Goal: Find specific page/section: Locate a particular part of the current website

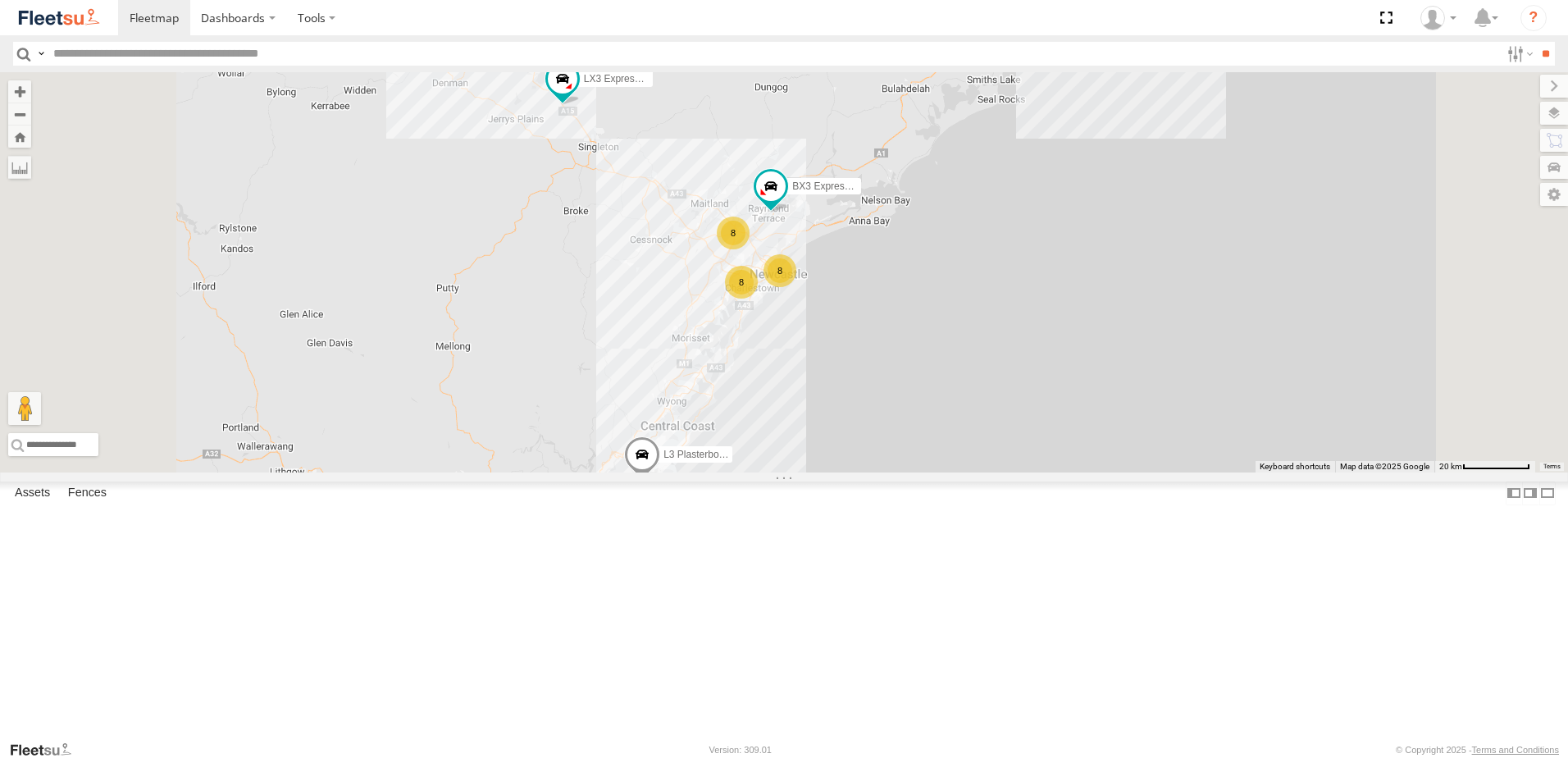
click at [0, 0] on div "LX3 Express Ute" at bounding box center [0, 0] width 0 height 0
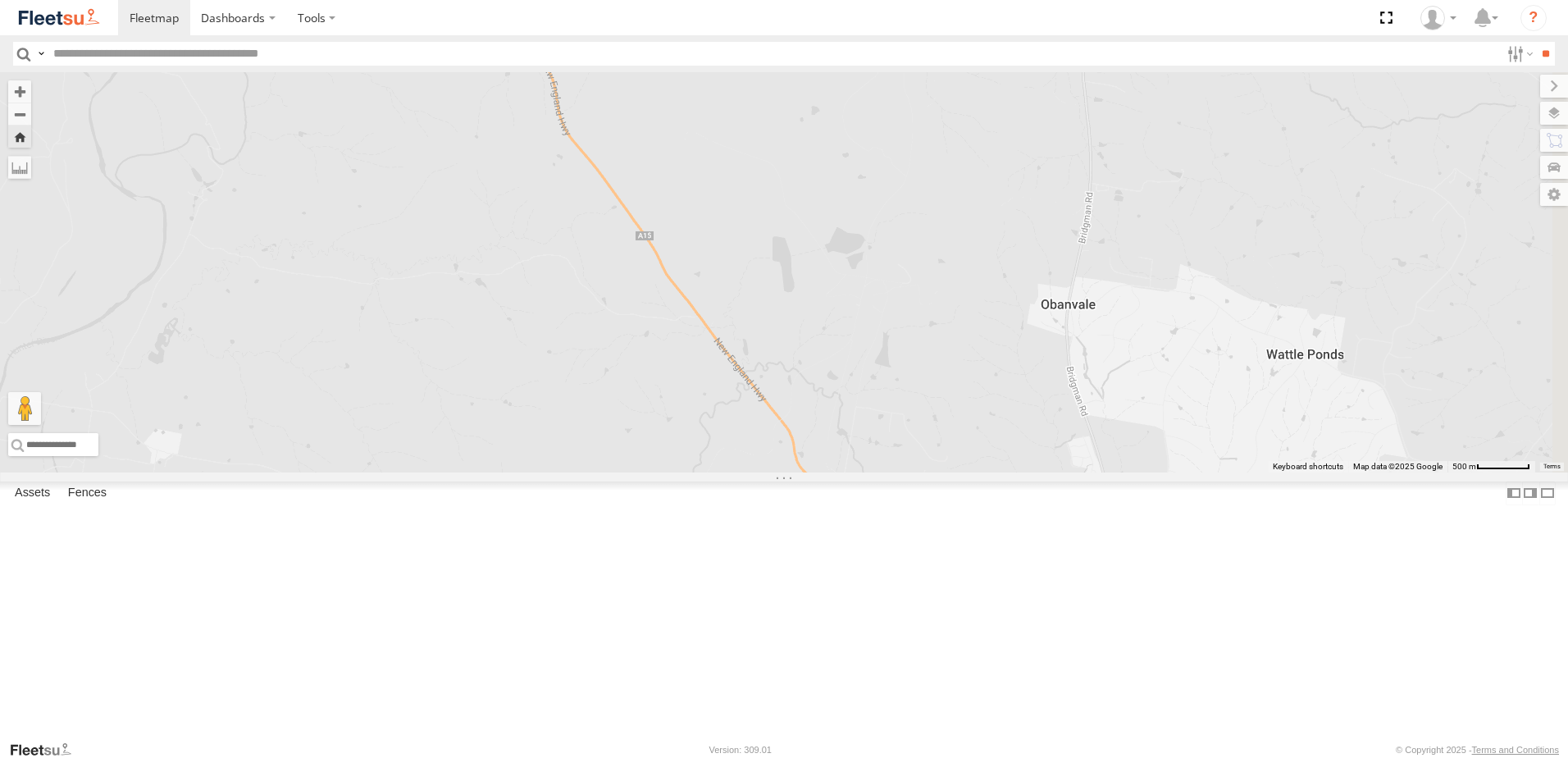
drag, startPoint x: 1002, startPoint y: 412, endPoint x: 568, endPoint y: 205, distance: 480.8
click at [568, 205] on div "LX3 Express Ute" at bounding box center [784, 272] width 1568 height 401
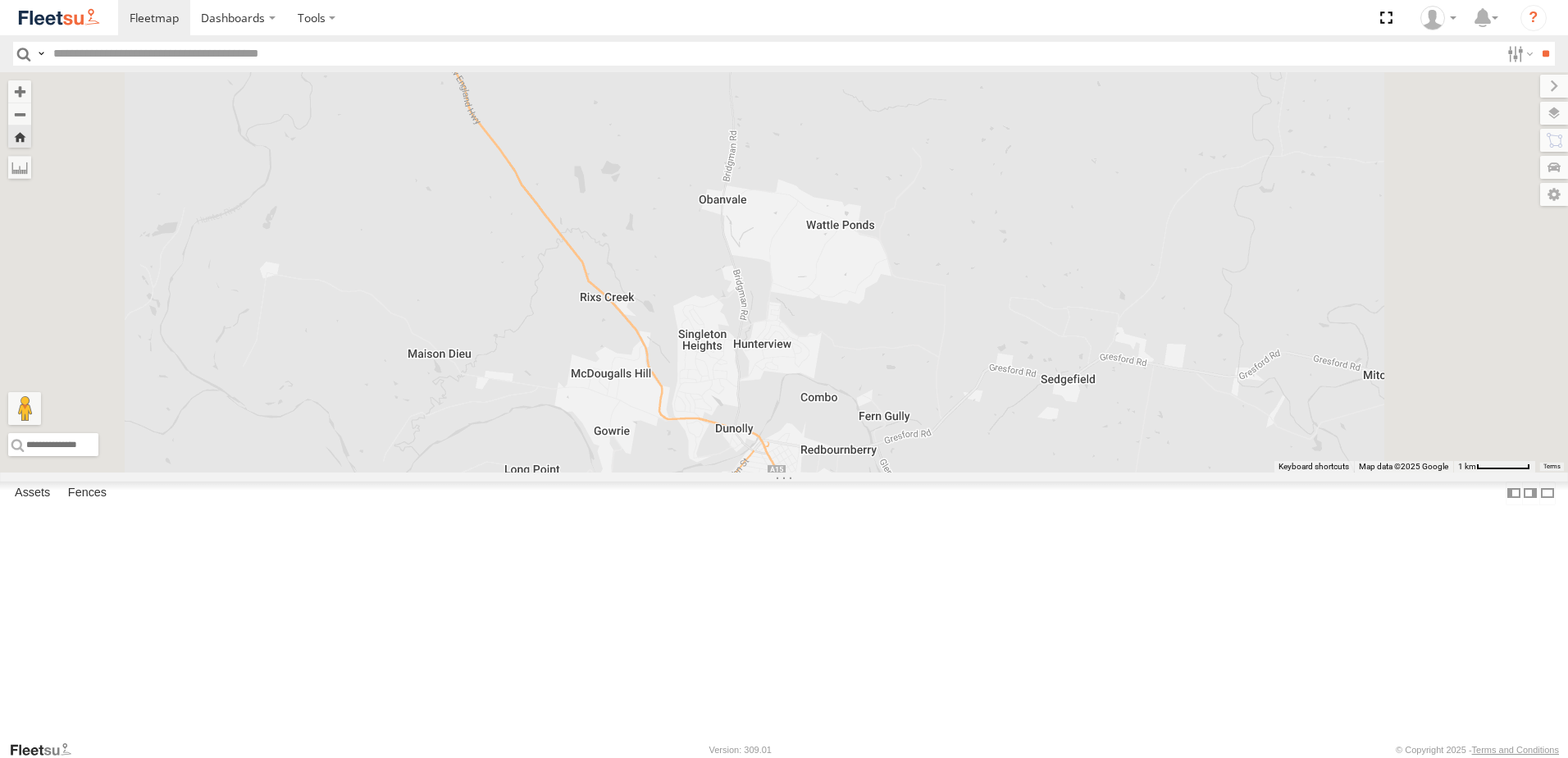
click at [0, 0] on div "LX2 Express Ute" at bounding box center [0, 0] width 0 height 0
